Goal: Check status: Check status

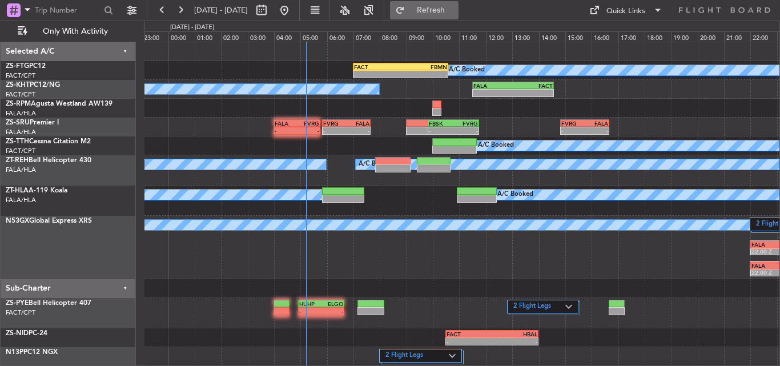
click at [455, 10] on span "Refresh" at bounding box center [431, 10] width 48 height 8
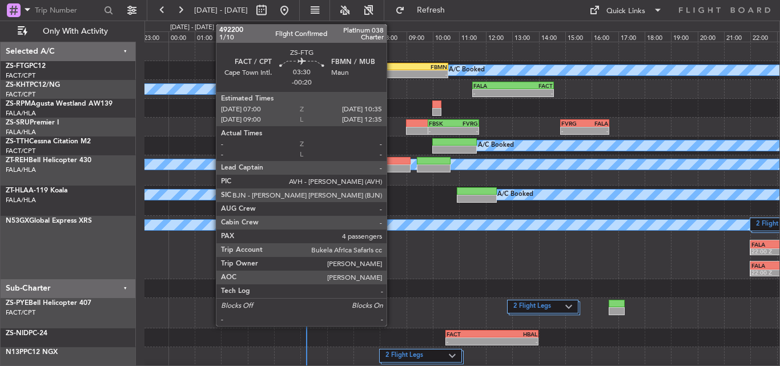
click at [392, 74] on div "-" at bounding box center [377, 74] width 46 height 7
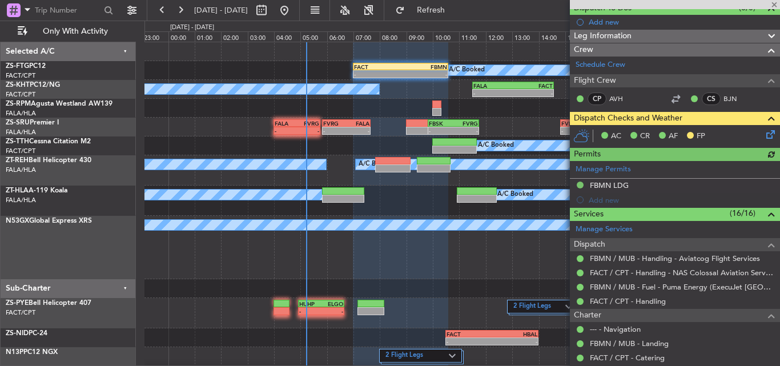
scroll to position [114, 0]
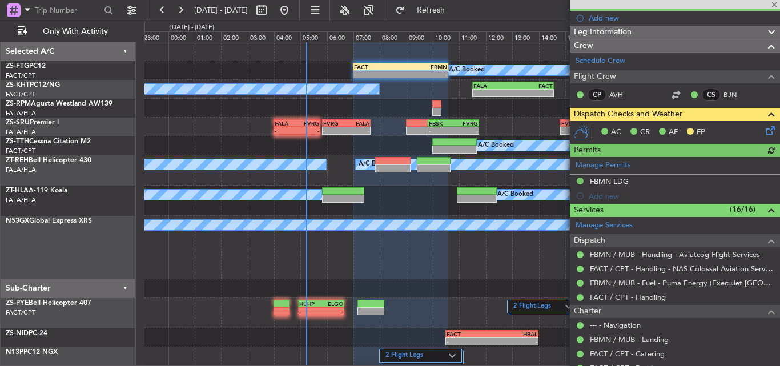
click at [764, 131] on icon at bounding box center [768, 128] width 9 height 9
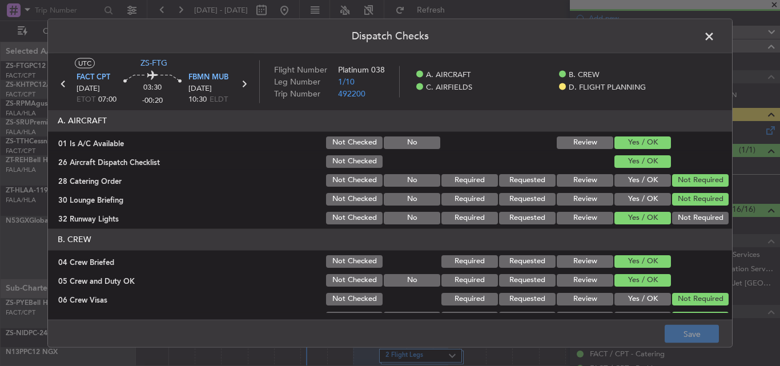
scroll to position [310, 0]
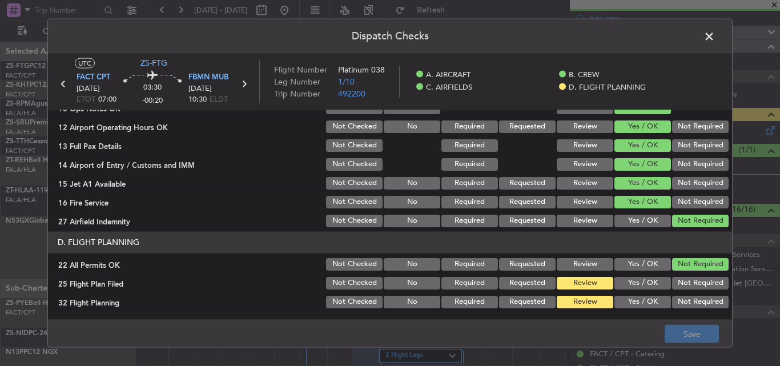
click at [631, 278] on button "Yes / OK" at bounding box center [643, 282] width 57 height 13
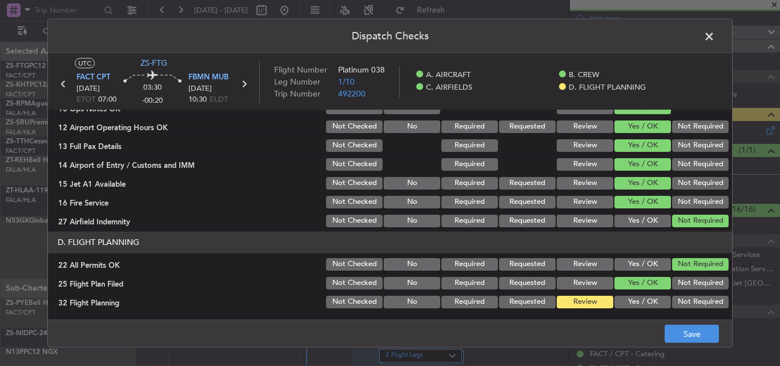
click at [629, 303] on button "Yes / OK" at bounding box center [643, 301] width 57 height 13
click at [690, 339] on button "Save" at bounding box center [692, 334] width 54 height 18
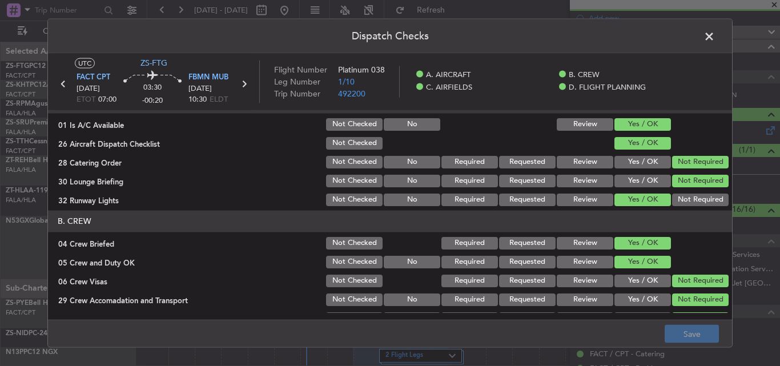
scroll to position [0, 0]
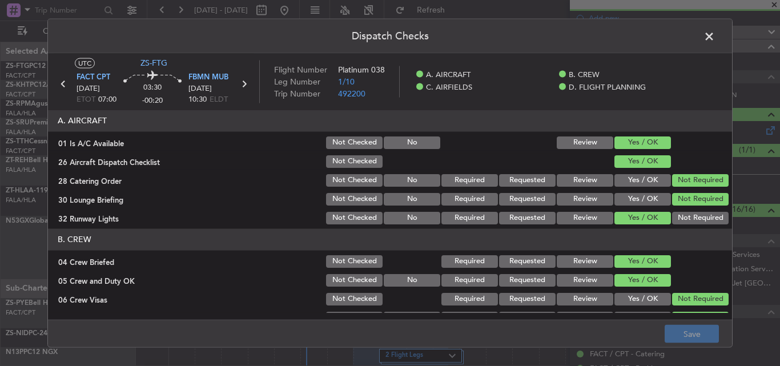
click at [715, 37] on span at bounding box center [715, 38] width 0 height 23
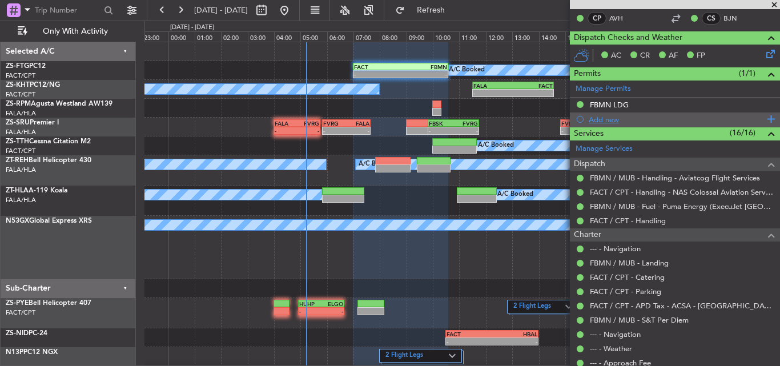
scroll to position [372, 0]
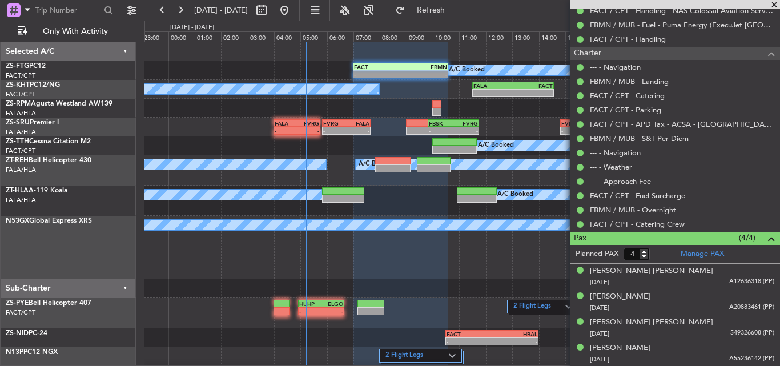
click at [774, 6] on span at bounding box center [774, 5] width 11 height 10
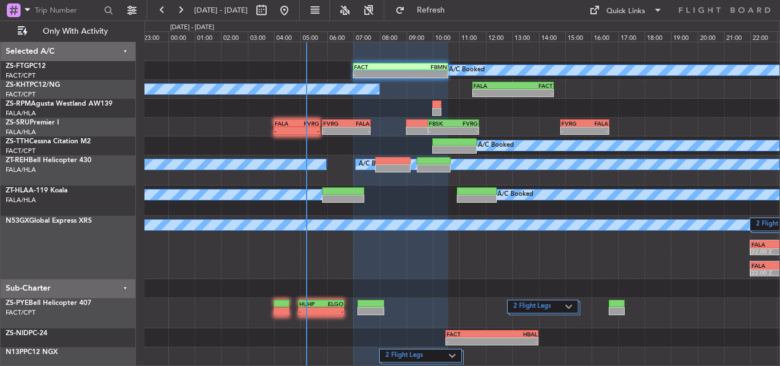
type input "0"
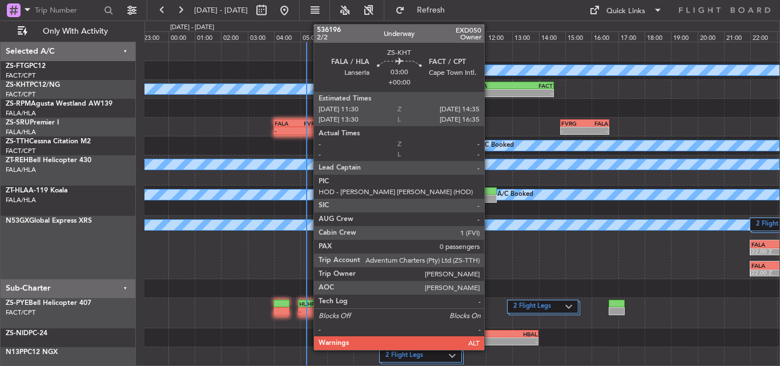
click at [490, 95] on div "-" at bounding box center [494, 93] width 40 height 7
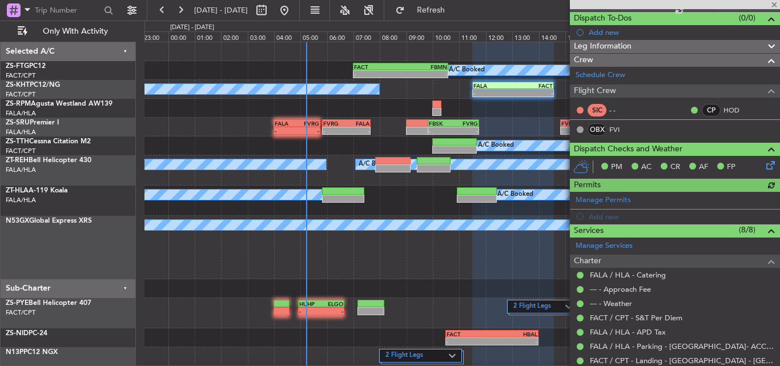
scroll to position [148, 0]
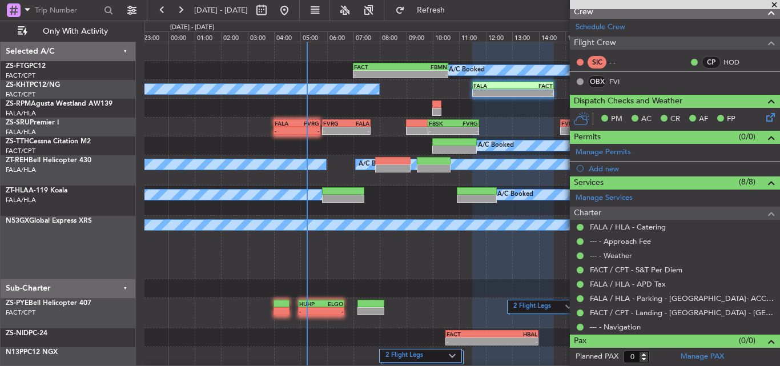
click at [773, 5] on span at bounding box center [774, 5] width 11 height 10
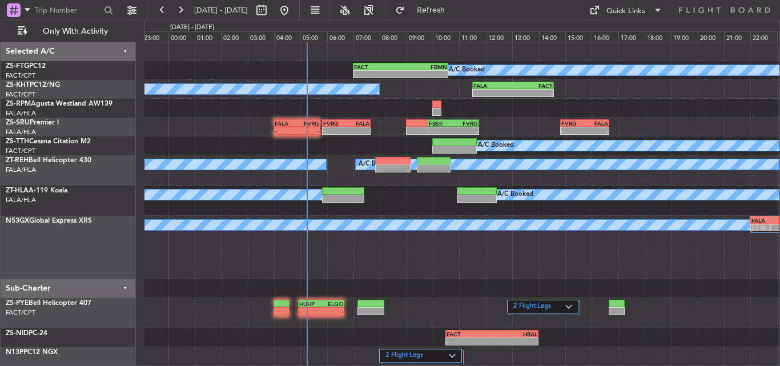
scroll to position [0, 0]
click at [182, 11] on button at bounding box center [180, 10] width 18 height 18
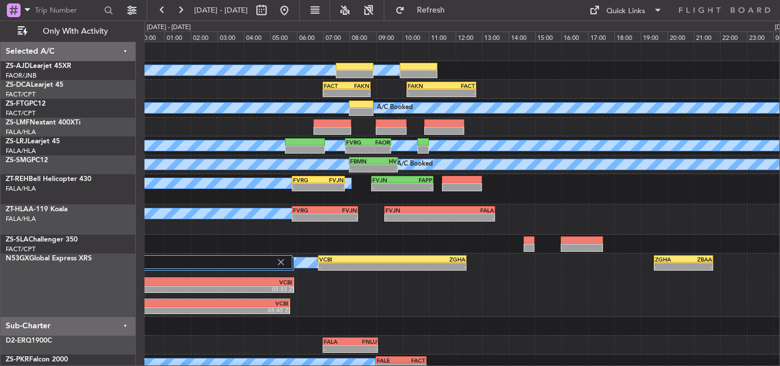
click at [340, 239] on div at bounding box center [462, 244] width 635 height 19
click at [186, 17] on button at bounding box center [180, 10] width 18 height 18
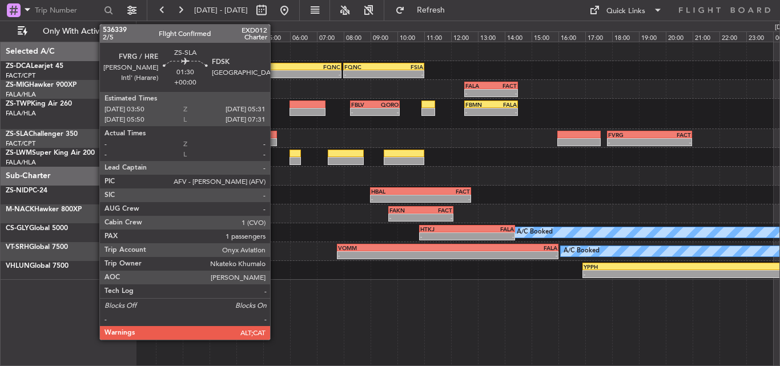
click at [275, 140] on div at bounding box center [255, 142] width 46 height 8
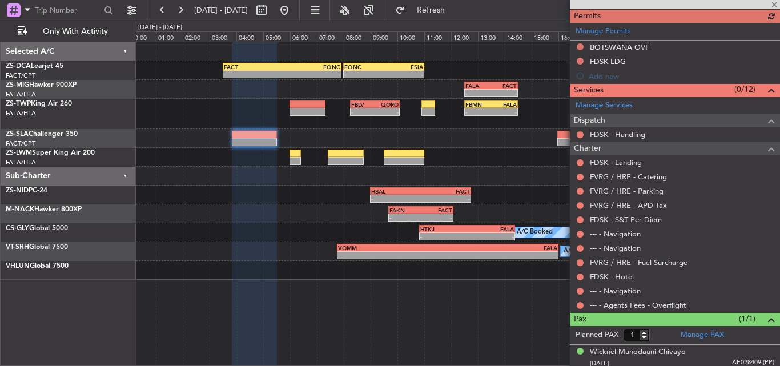
scroll to position [290, 0]
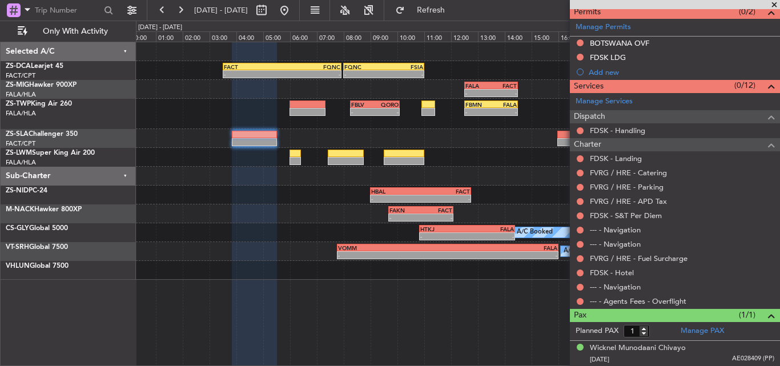
click at [775, 5] on span at bounding box center [774, 5] width 11 height 10
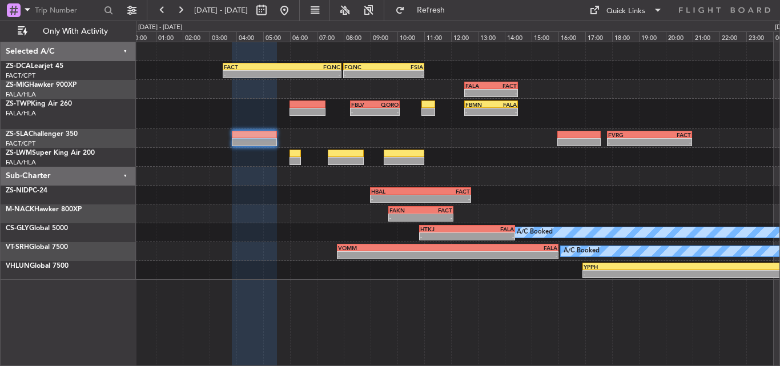
type input "0"
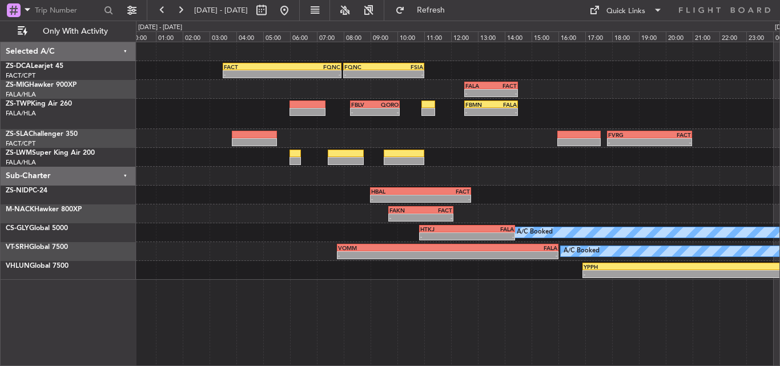
scroll to position [0, 0]
click at [177, 11] on button at bounding box center [180, 10] width 18 height 18
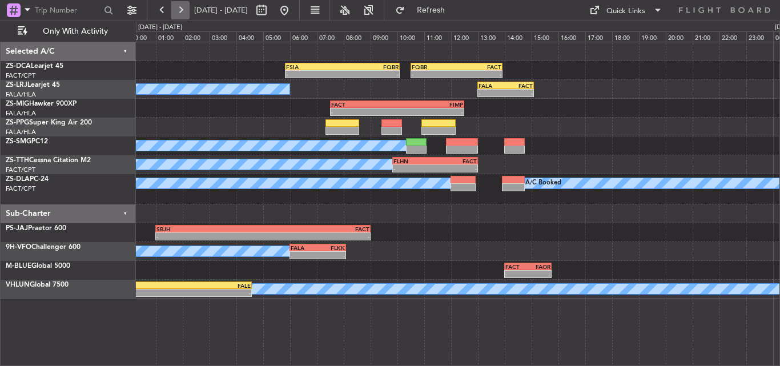
click at [175, 12] on button at bounding box center [180, 10] width 18 height 18
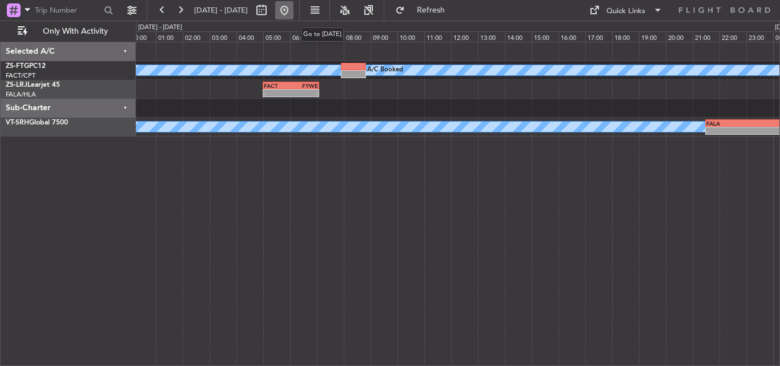
click at [294, 15] on button at bounding box center [284, 10] width 18 height 18
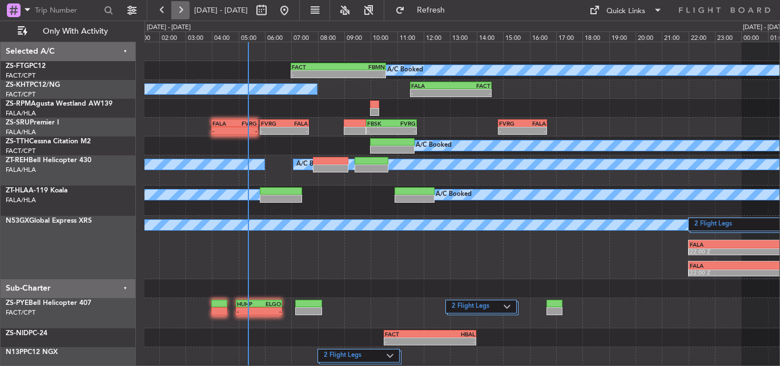
click at [177, 10] on button at bounding box center [180, 10] width 18 height 18
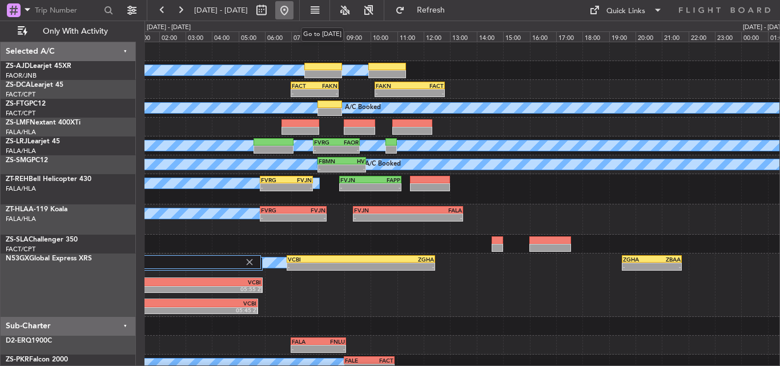
click at [294, 14] on button at bounding box center [284, 10] width 18 height 18
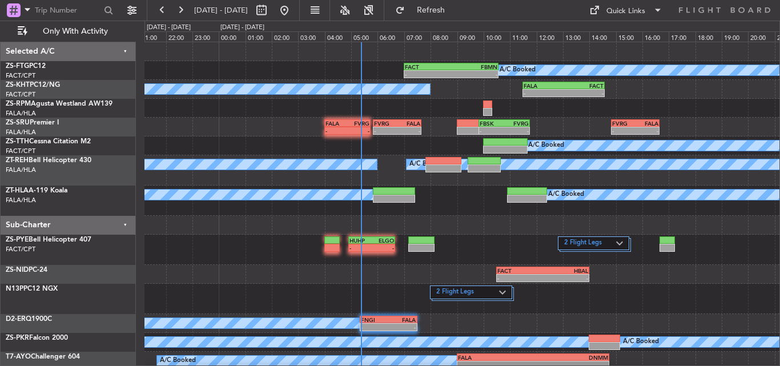
click at [287, 136] on div "A/C Booked - - FACT 07:00 Z FBMN 10:35 Z FALA 11:30 Z FACT 14:35 Z - - A/C Book…" at bounding box center [462, 244] width 635 height 404
